Goal: Task Accomplishment & Management: Manage account settings

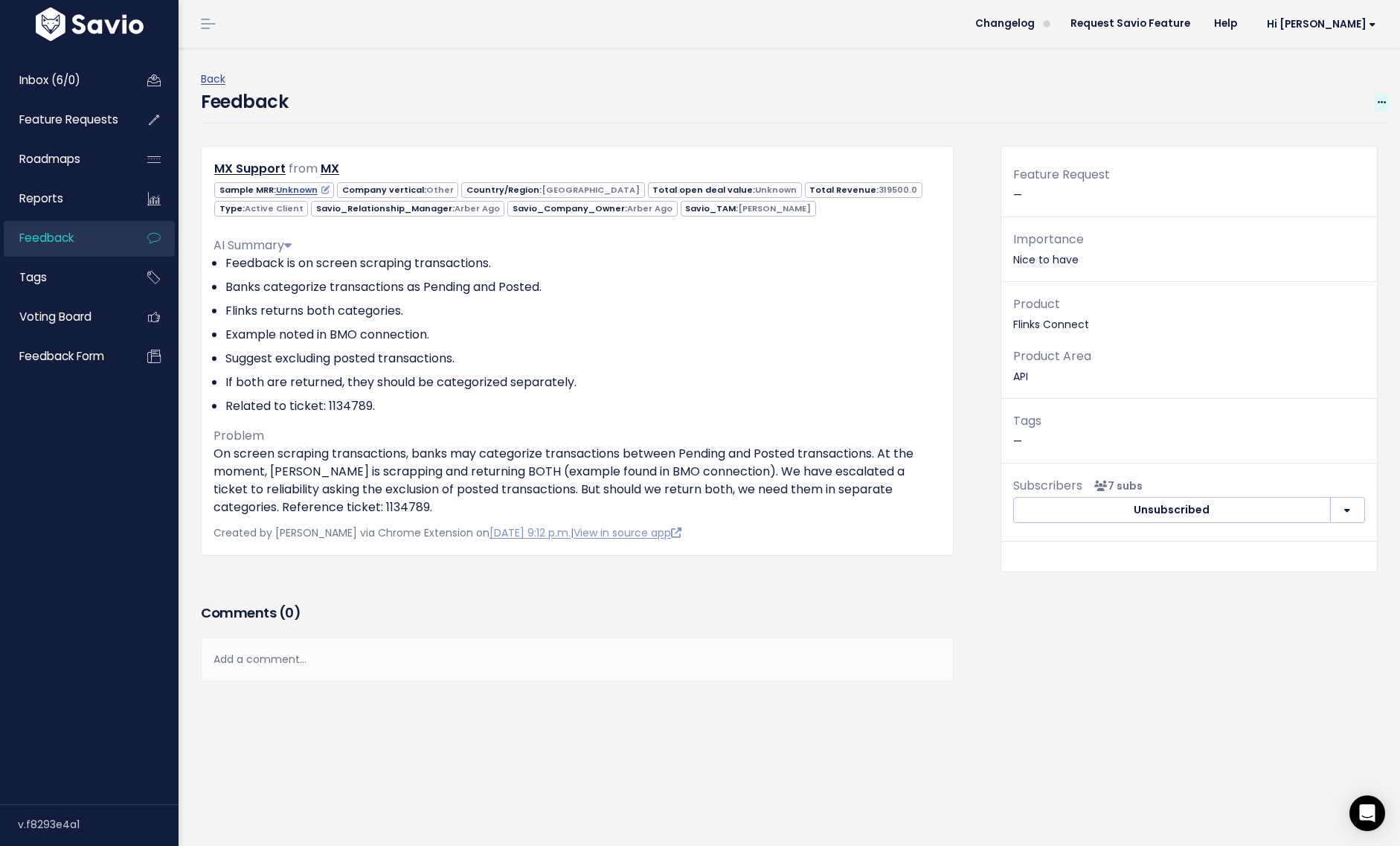
click at [1381, 105] on icon at bounding box center [1381, 104] width 8 height 10
click at [1298, 170] on link "Delete" at bounding box center [1322, 171] width 107 height 29
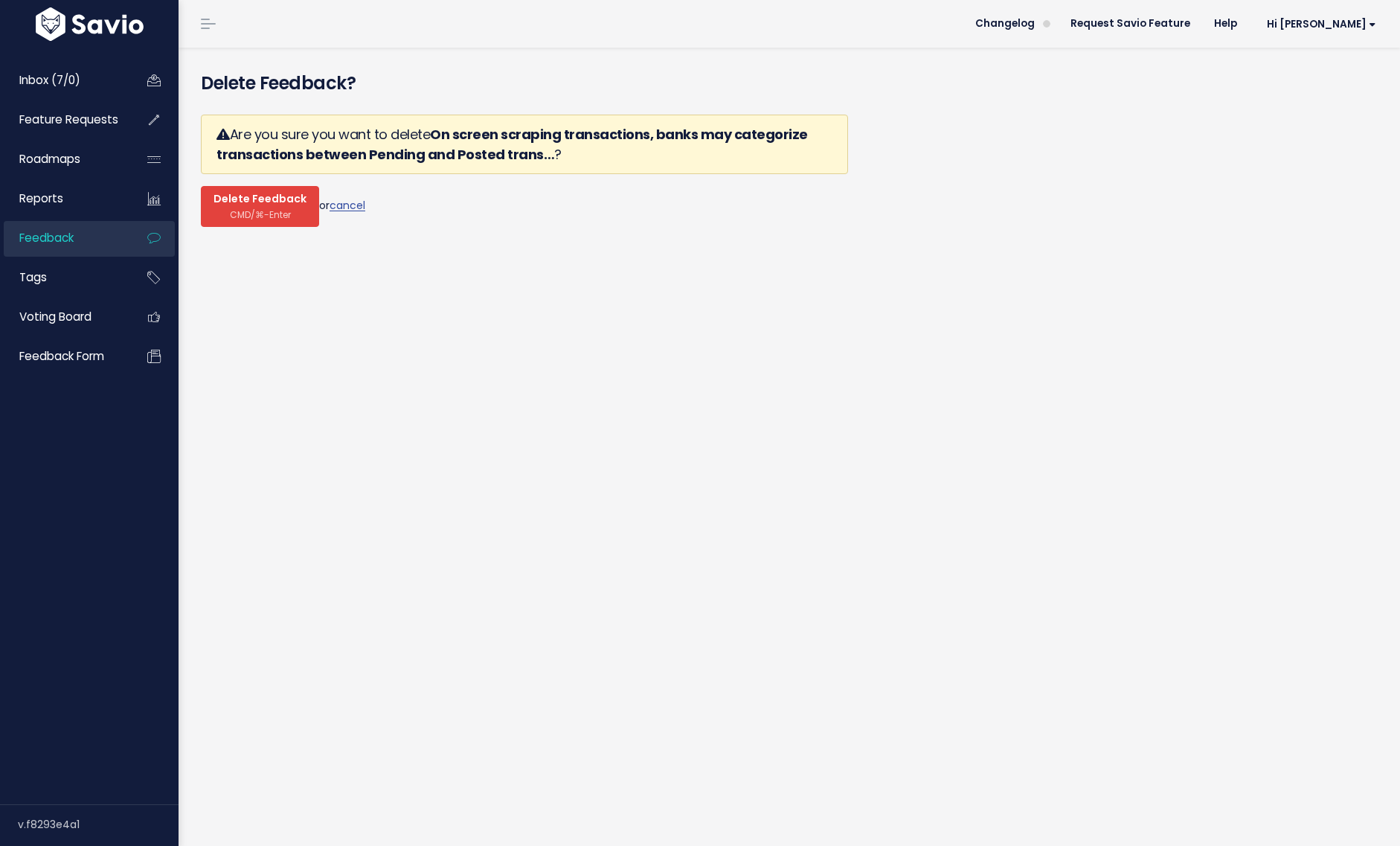
click at [293, 216] on button "Delete Feedback CMD/⌘-Enter" at bounding box center [260, 206] width 118 height 40
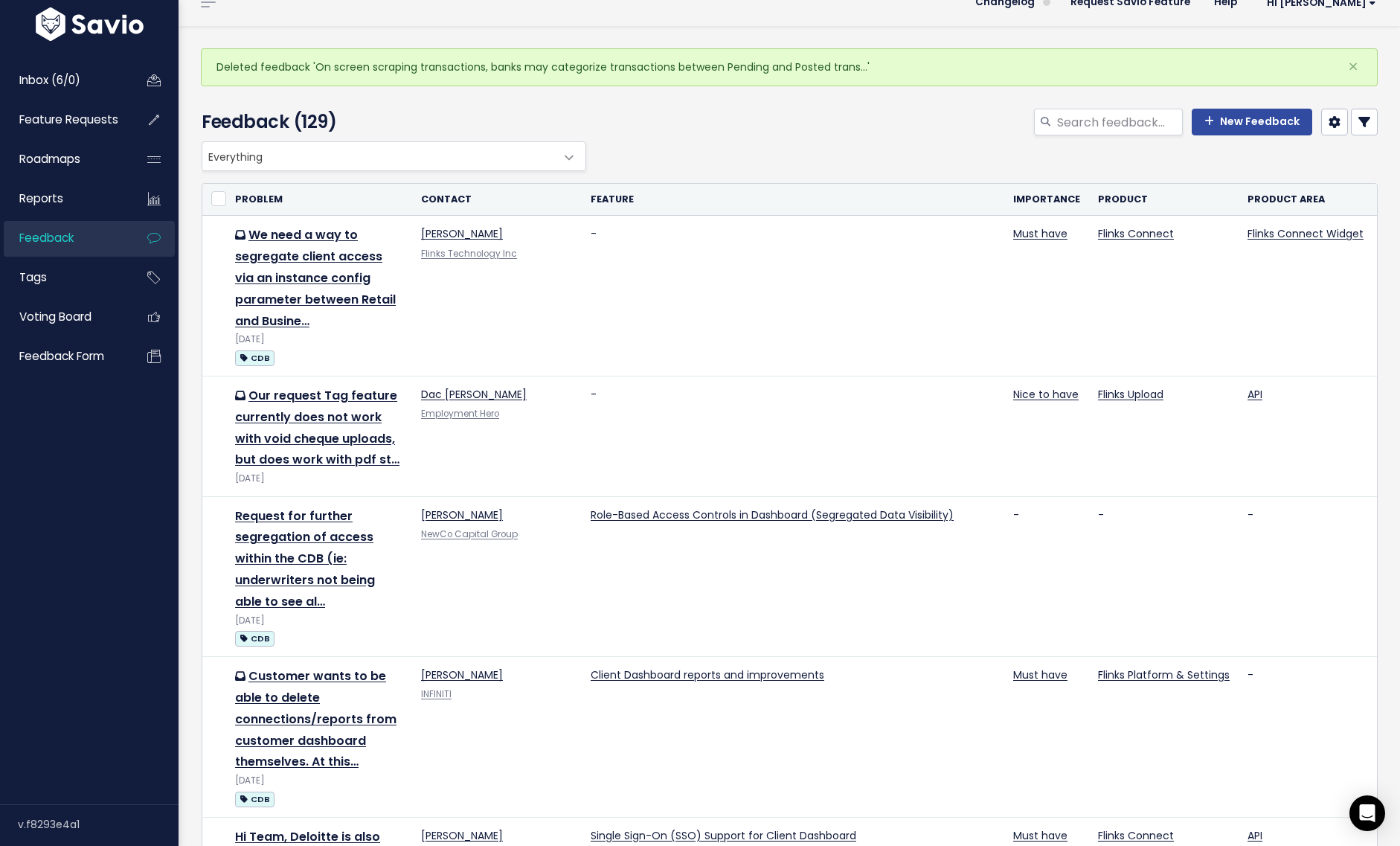
scroll to position [0, 1]
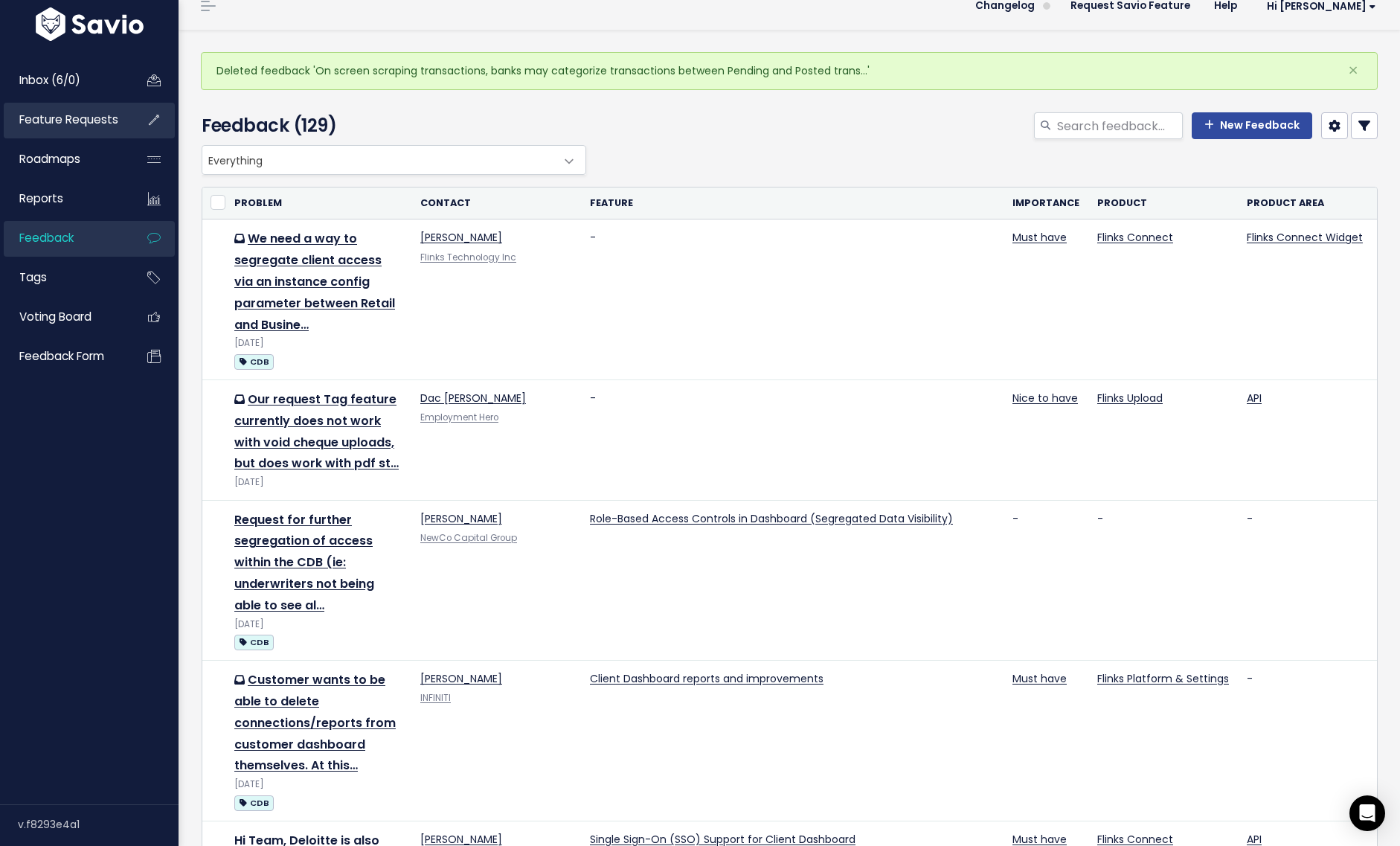
click at [93, 119] on span "Feature Requests" at bounding box center [69, 119] width 99 height 16
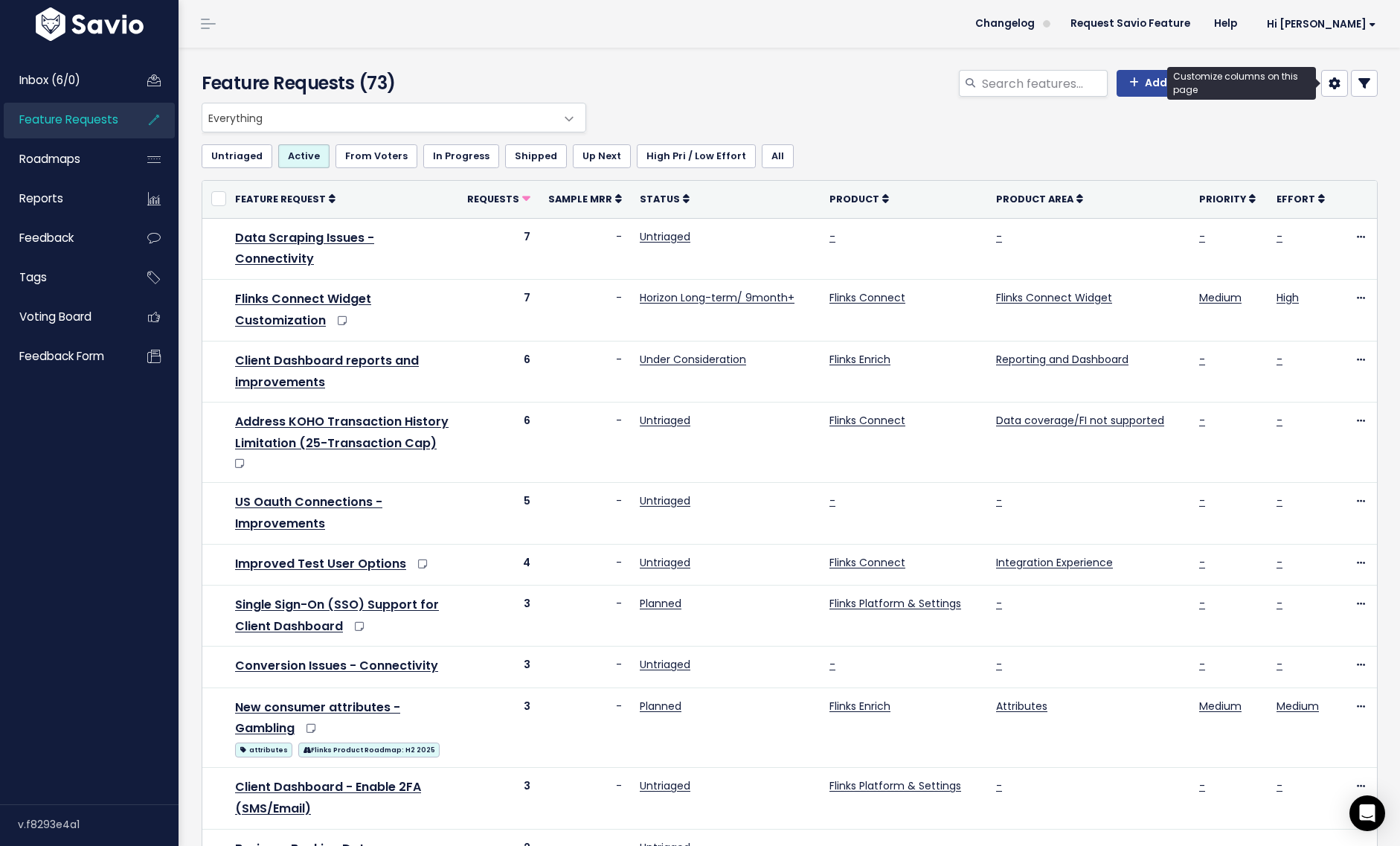
click at [1336, 86] on icon at bounding box center [1334, 83] width 12 height 12
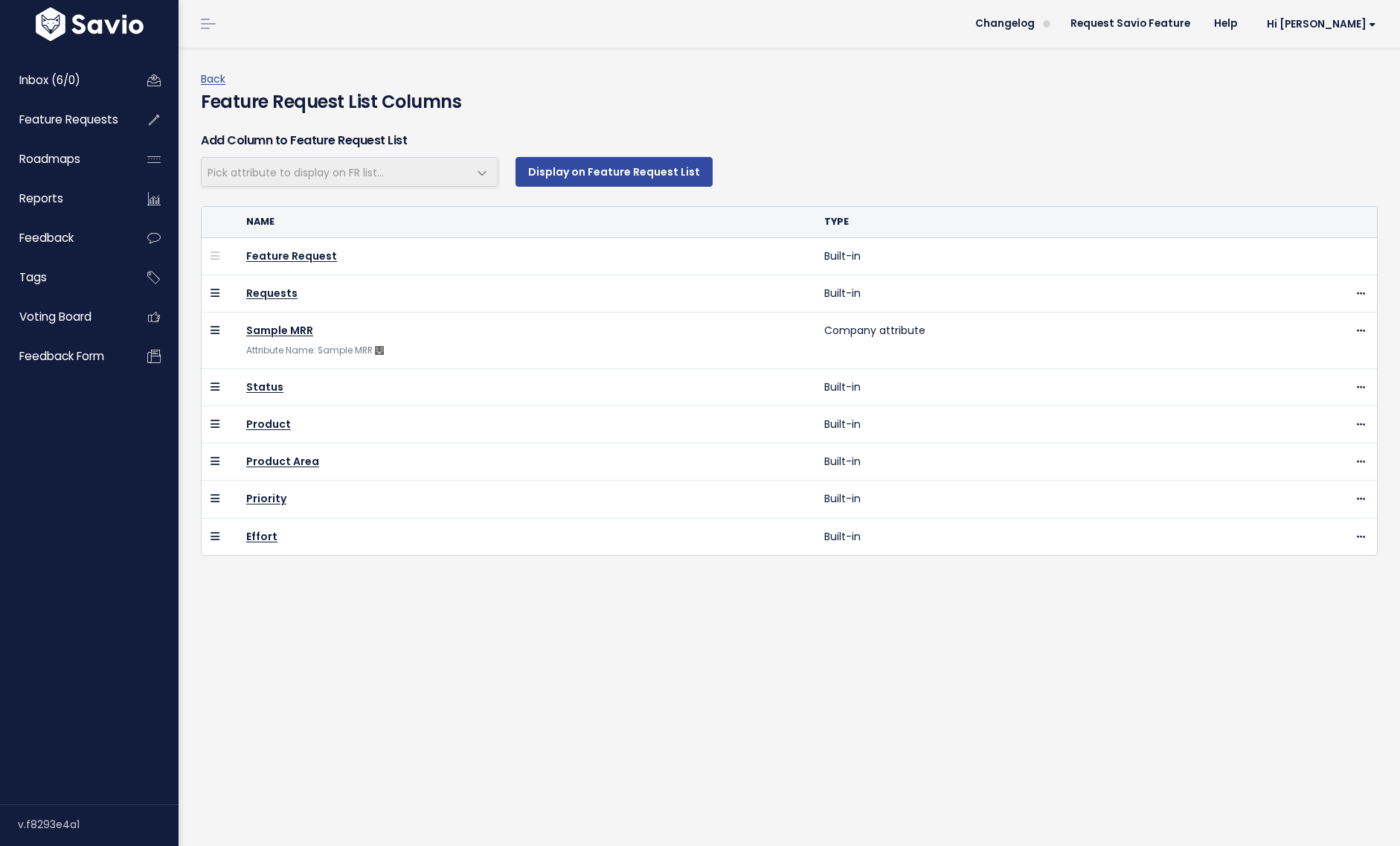
select select
